Goal: Information Seeking & Learning: Check status

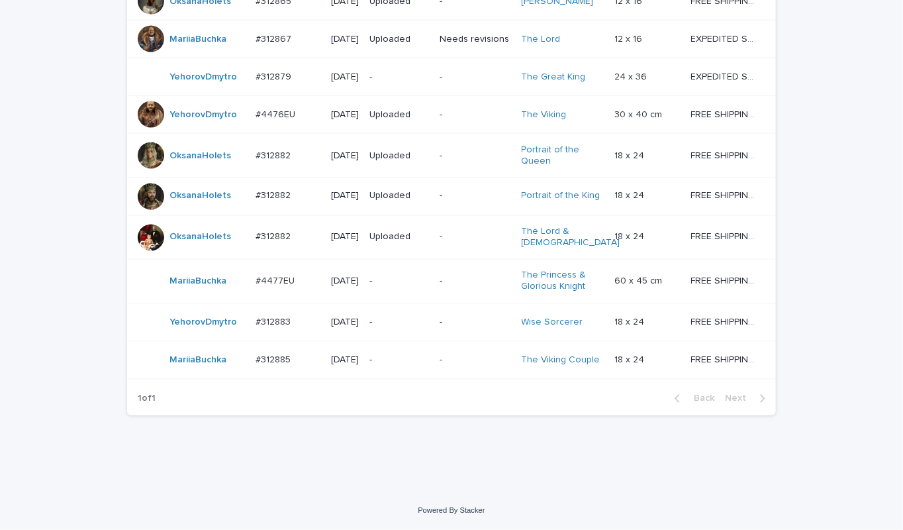
scroll to position [1012, 0]
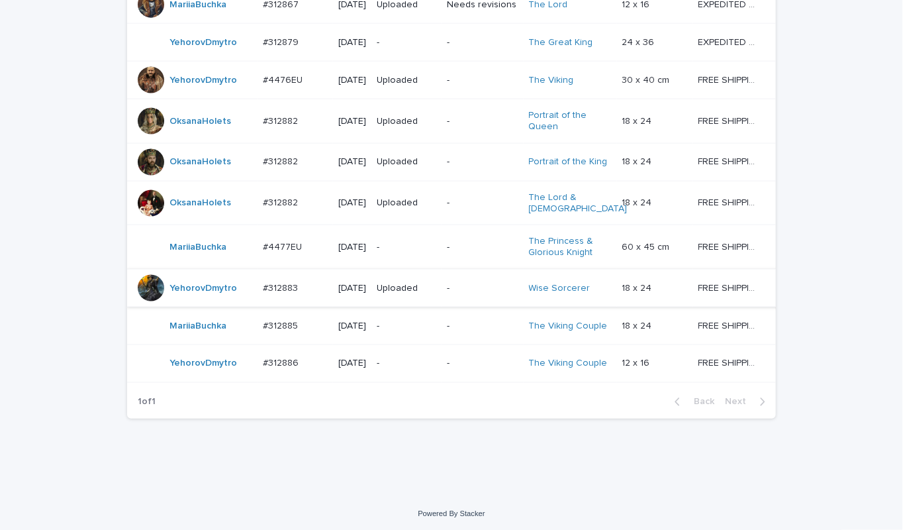
scroll to position [1146, 0]
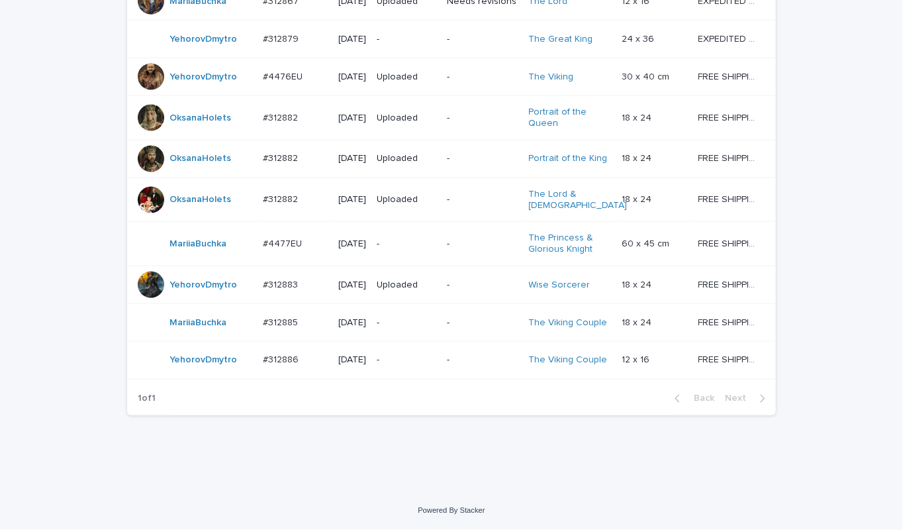
click at [397, 358] on p "-" at bounding box center [407, 360] width 60 height 11
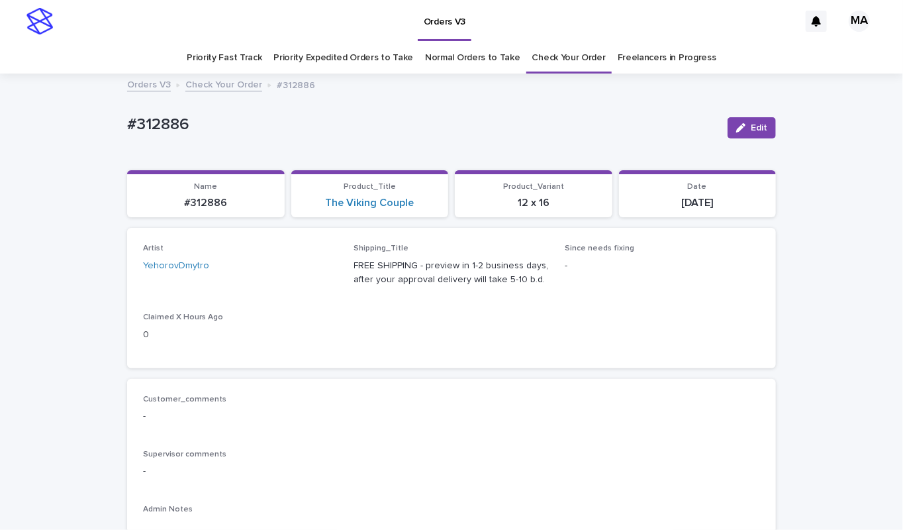
scroll to position [463, 0]
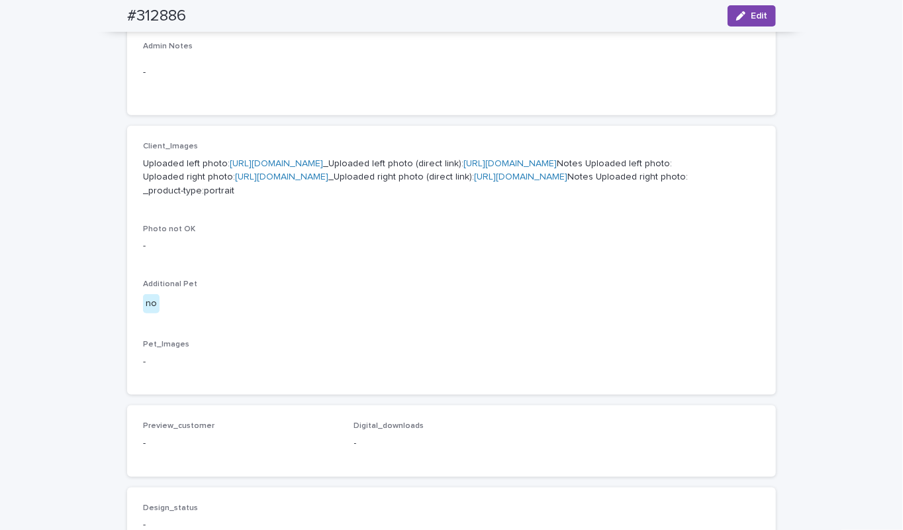
click at [315, 162] on link "https://cdn.shopify.com-uploadkit.app/s/files/1/0033/4807/0511/files/download.h…" at bounding box center [276, 163] width 93 height 9
click at [336, 198] on p "Uploaded left photo: https://cdn.shopify.com-uploadkit.app/s/files/1/0033/4807/…" at bounding box center [451, 177] width 617 height 41
click at [328, 181] on link "https://cdn.shopify.com-uploadkit.app/s/files/1/0033/4807/0511/files/download.h…" at bounding box center [281, 176] width 93 height 9
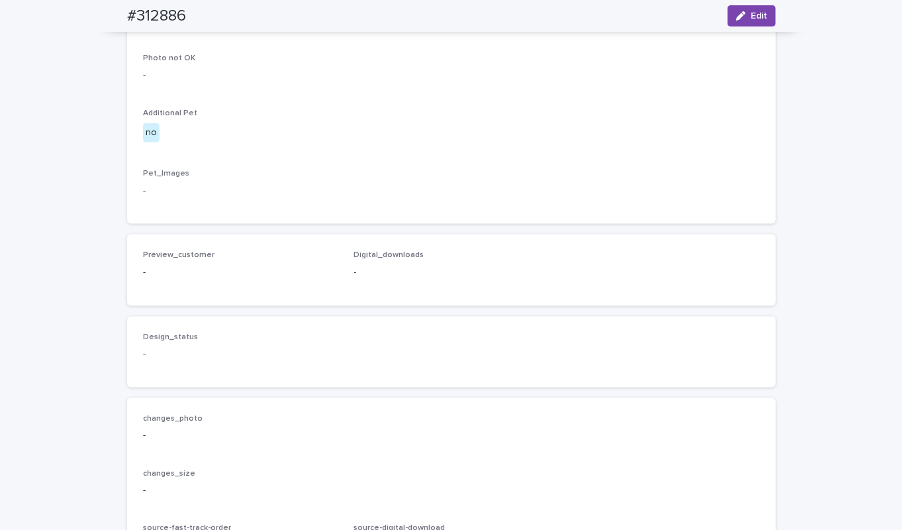
scroll to position [927, 0]
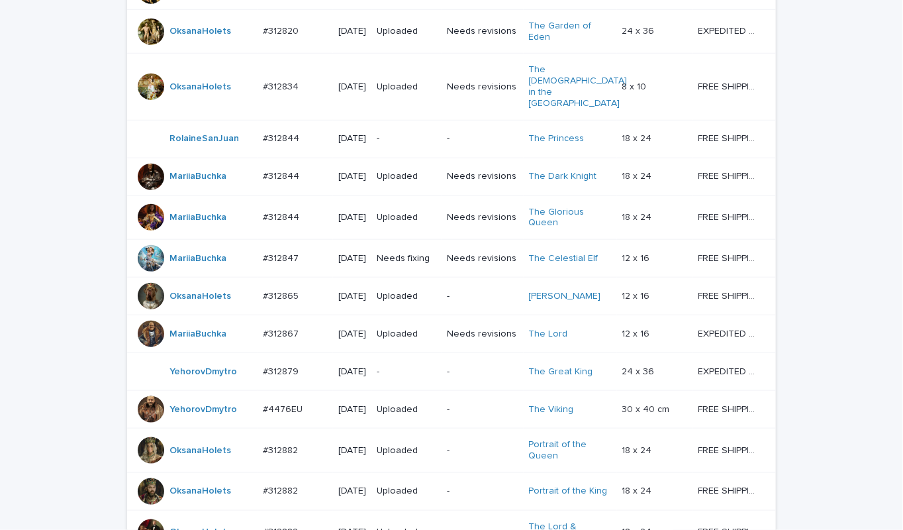
scroll to position [1146, 0]
